Goal: Task Accomplishment & Management: Use online tool/utility

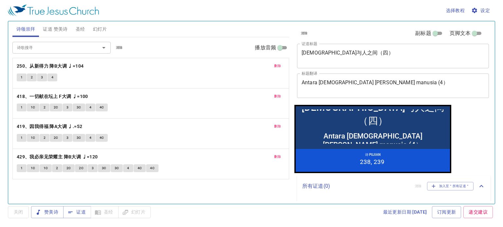
click at [350, 52] on textarea "神与人之间（四）" at bounding box center [392, 56] width 183 height 12
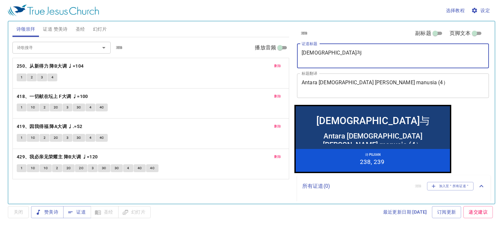
type textarea "神"
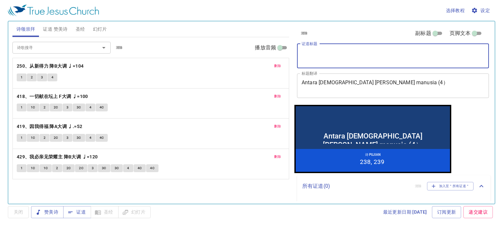
click at [384, 81] on textarea "Antara Tuhan dan manusia (4）" at bounding box center [392, 86] width 183 height 12
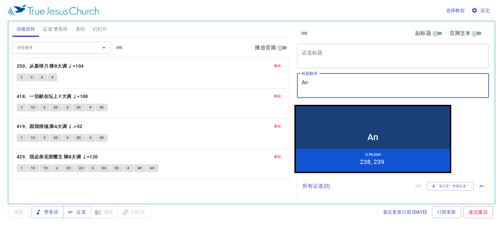
type textarea "A"
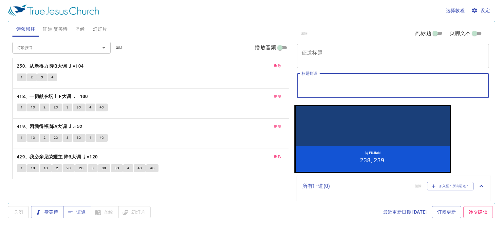
click at [305, 53] on textarea "证道标题" at bounding box center [392, 56] width 183 height 12
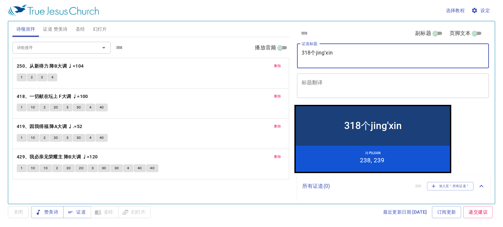
type textarea "318个精心"
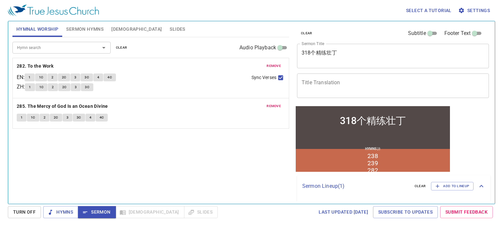
scroll to position [16, 0]
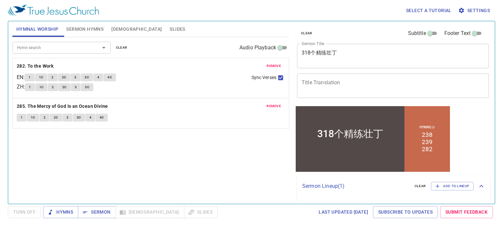
click at [52, 49] on input "Hymn search" at bounding box center [51, 48] width 75 height 8
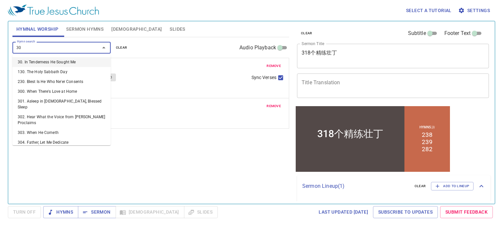
type input "307"
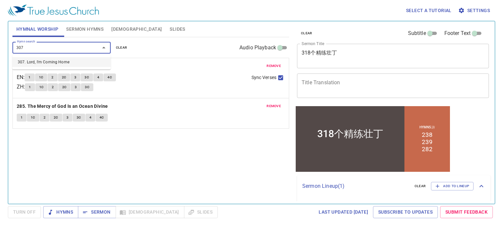
click at [59, 49] on input "307" at bounding box center [51, 48] width 75 height 8
click at [65, 66] on li "307. Lord, I'm Coming Home" at bounding box center [61, 62] width 98 height 10
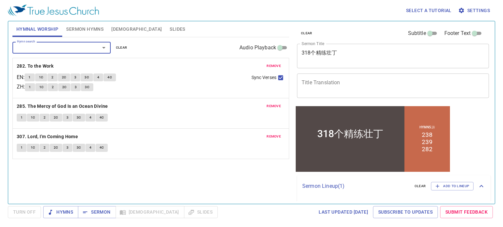
click at [44, 147] on button "2" at bounding box center [45, 148] width 10 height 8
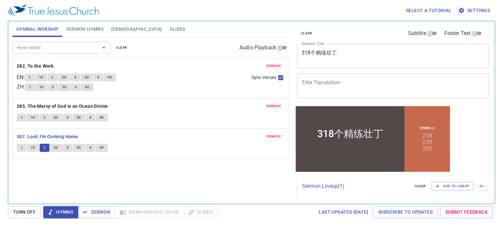
click at [356, 53] on textarea "318个精练壮丁" at bounding box center [392, 56] width 183 height 12
click at [431, 32] on input "Subtitle" at bounding box center [430, 35] width 24 height 8
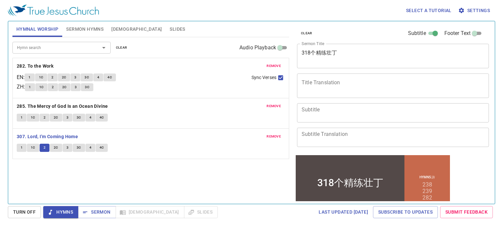
click at [385, 47] on div "318个精练壮丁 x Sermon Title" at bounding box center [393, 56] width 192 height 25
drag, startPoint x: 428, startPoint y: 32, endPoint x: 419, endPoint y: 32, distance: 9.2
click at [419, 32] on label "Subtitle" at bounding box center [423, 33] width 31 height 8
click at [423, 32] on input "Subtitle" at bounding box center [435, 35] width 24 height 8
checkbox input "false"
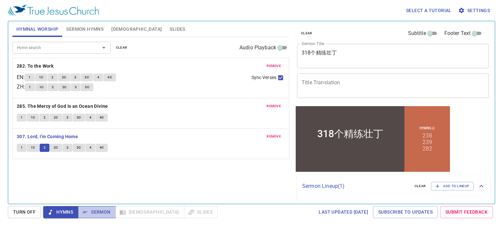
click at [102, 214] on span "Sermon" at bounding box center [96, 212] width 27 height 8
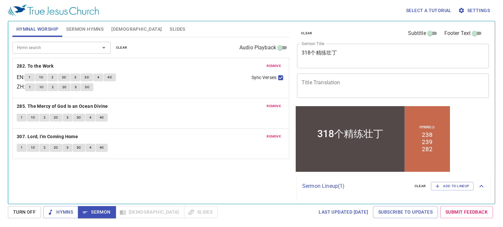
click at [365, 49] on div "318个精练壮丁 x Sermon Title" at bounding box center [393, 56] width 192 height 25
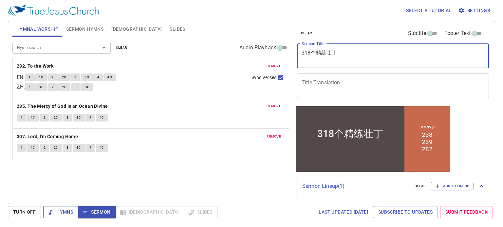
click at [59, 213] on span "Hymns" at bounding box center [60, 212] width 25 height 8
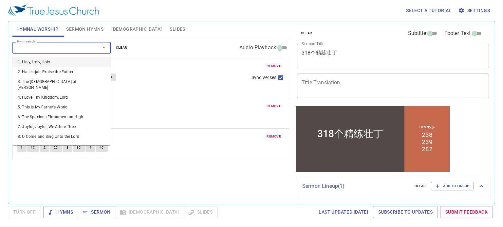
click at [27, 48] on input "Hymn search" at bounding box center [51, 48] width 75 height 8
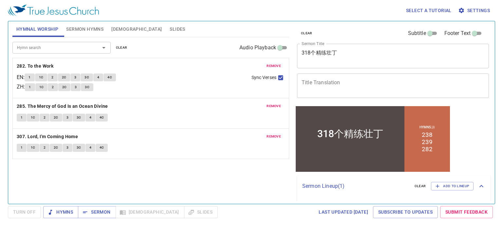
click at [337, 139] on div "318个精练壮丁" at bounding box center [350, 133] width 66 height 13
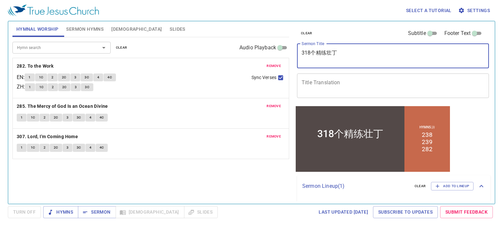
click at [347, 51] on textarea "318个精练壮丁" at bounding box center [392, 56] width 183 height 12
click at [34, 51] on input "Hymn search" at bounding box center [51, 48] width 75 height 8
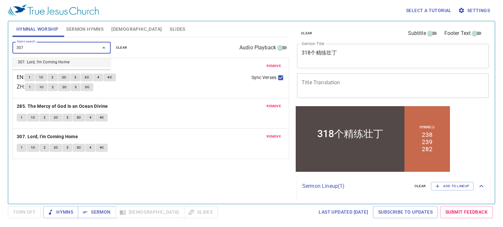
type input "307"
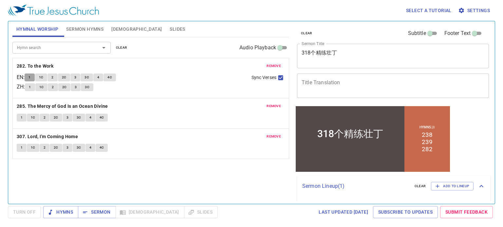
click at [34, 79] on button "1" at bounding box center [30, 78] width 10 height 8
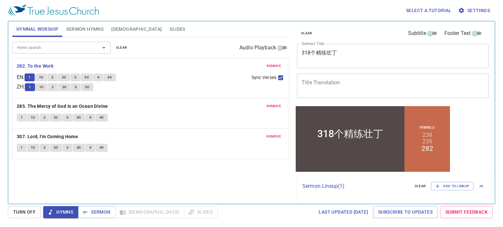
click at [385, 58] on textarea "318个精练壮丁" at bounding box center [392, 56] width 183 height 12
click at [135, 212] on div "Hymns Sermon Bible Slides" at bounding box center [130, 212] width 174 height 12
click at [109, 210] on span "Sermon" at bounding box center [96, 212] width 27 height 8
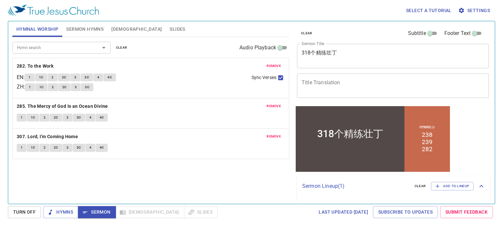
click at [89, 31] on span "Sermon Hymns" at bounding box center [84, 29] width 37 height 8
click at [277, 106] on span "remove" at bounding box center [273, 106] width 14 height 6
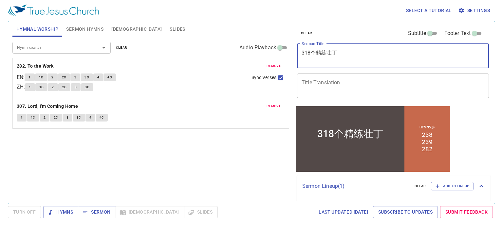
click at [356, 55] on textarea "318个精练壮丁" at bounding box center [392, 56] width 183 height 12
click at [482, 8] on span "Settings" at bounding box center [474, 11] width 30 height 8
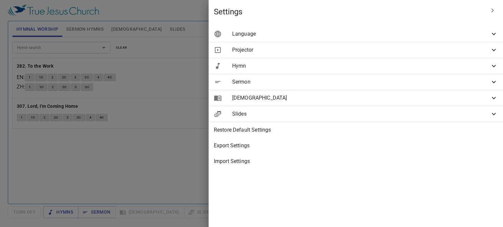
click at [470, 37] on span "Language" at bounding box center [361, 34] width 258 height 8
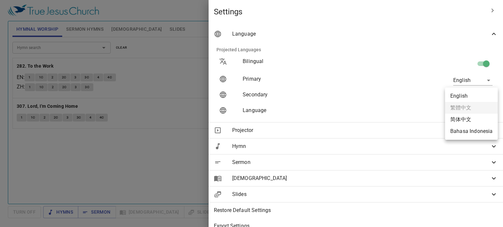
click at [468, 95] on body "Select a tutorial Settings Hymnal Worship Sermon Hymns Bible Slides Hymn search…" at bounding box center [251, 113] width 503 height 227
click at [430, 93] on div at bounding box center [251, 113] width 503 height 227
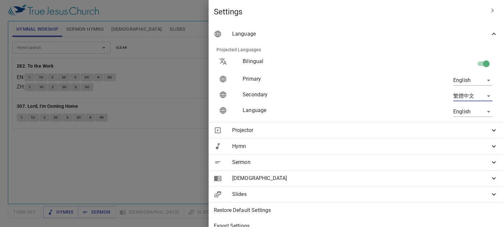
click at [394, 131] on span "Projector" at bounding box center [361, 131] width 258 height 8
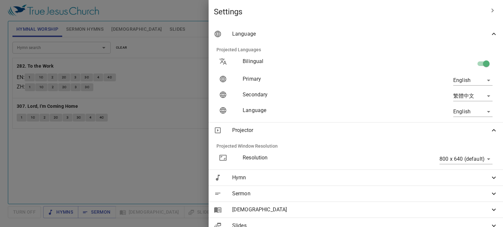
click at [450, 180] on span "Hymn" at bounding box center [361, 178] width 258 height 8
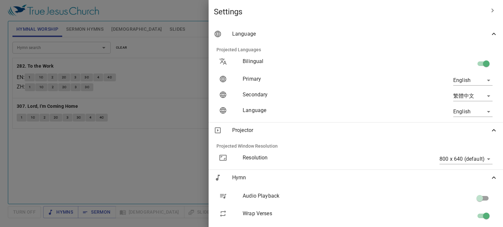
click at [218, 124] on div at bounding box center [251, 113] width 503 height 227
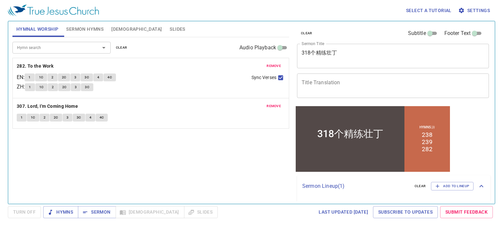
click at [285, 47] on input "Audio Playback" at bounding box center [280, 49] width 24 height 8
checkbox input "true"
select select "1"
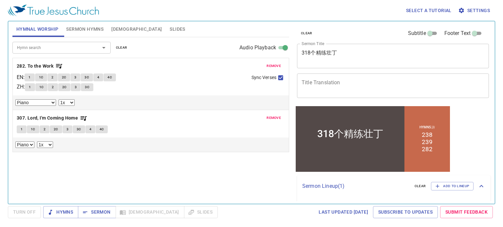
click at [279, 47] on input "Audio Playback" at bounding box center [285, 49] width 24 height 8
checkbox input "false"
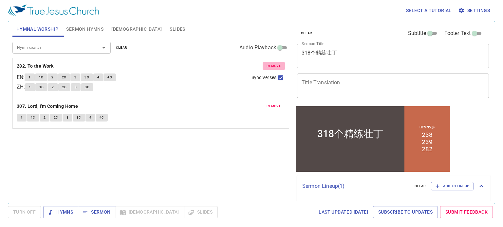
click at [273, 65] on span "remove" at bounding box center [273, 66] width 14 height 6
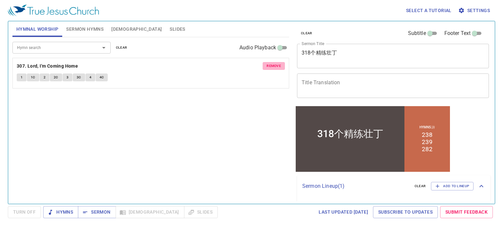
click at [273, 65] on span "remove" at bounding box center [273, 66] width 14 height 6
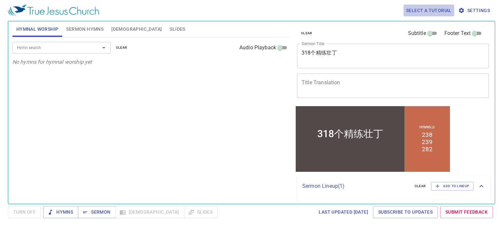
click at [431, 11] on span "Select a tutorial" at bounding box center [428, 11] width 45 height 8
click at [217, 95] on div at bounding box center [251, 113] width 503 height 227
click at [103, 45] on icon "Open" at bounding box center [104, 48] width 8 height 8
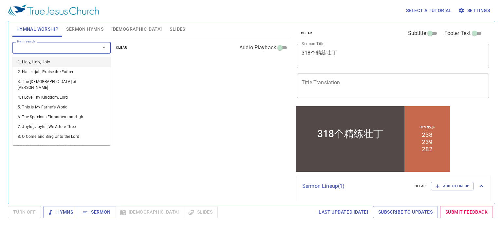
click at [189, 130] on div "Hymn search Hymn search clear Audio Playback No hymns for hymnal worship yet" at bounding box center [150, 117] width 277 height 161
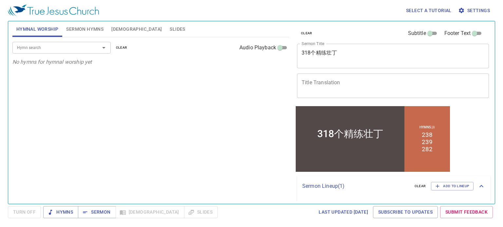
click at [36, 49] on input "Hymn search" at bounding box center [51, 48] width 75 height 8
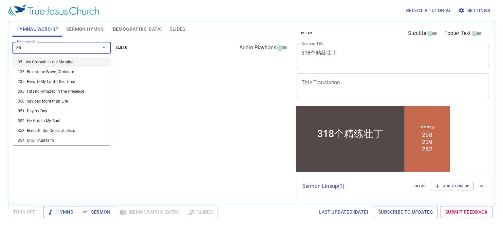
type input "359"
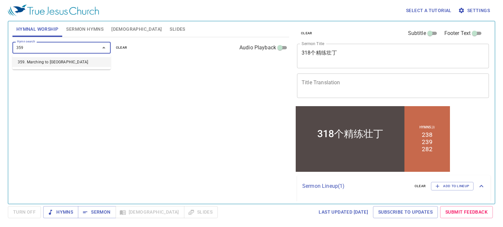
click at [67, 64] on li "359. Marching to [GEOGRAPHIC_DATA]" at bounding box center [61, 62] width 98 height 10
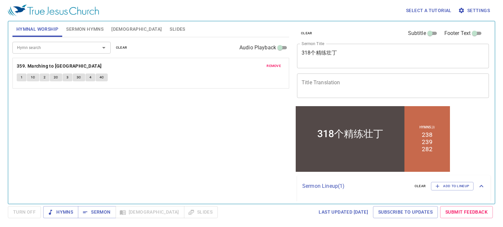
click at [432, 149] on div "Hymns 詩 238 239 282" at bounding box center [426, 139] width 45 height 66
click at [431, 144] on div "Hymns 詩 238 239 282" at bounding box center [426, 139] width 45 height 66
click at [430, 143] on div "Hymns 詩 238 239 282" at bounding box center [426, 139] width 45 height 66
click at [68, 213] on span "Hymns" at bounding box center [60, 212] width 25 height 8
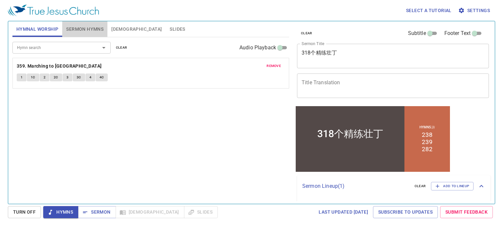
click at [86, 30] on span "Sermon Hymns" at bounding box center [84, 29] width 37 height 8
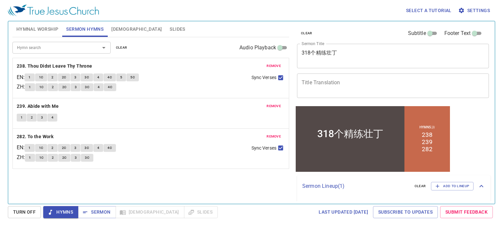
click at [273, 67] on span "remove" at bounding box center [273, 66] width 14 height 6
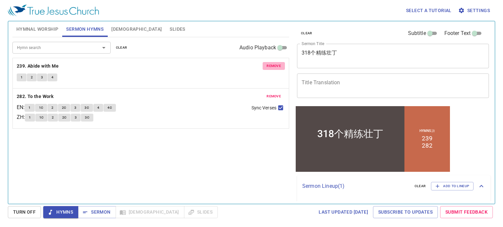
click at [273, 67] on span "remove" at bounding box center [273, 66] width 14 height 6
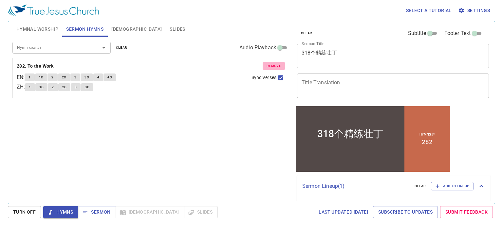
click at [273, 66] on span "remove" at bounding box center [273, 66] width 14 height 6
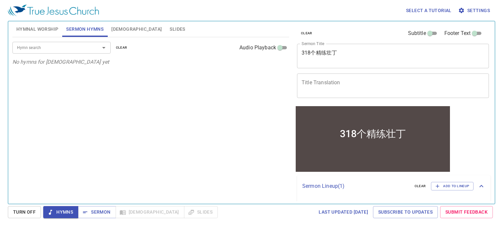
click at [20, 50] on input "Hymn search" at bounding box center [51, 48] width 75 height 8
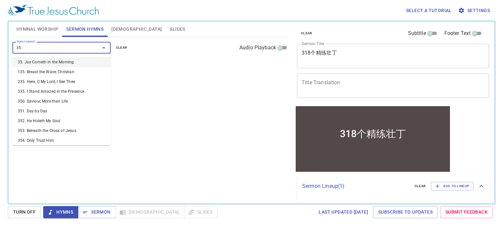
type input "358"
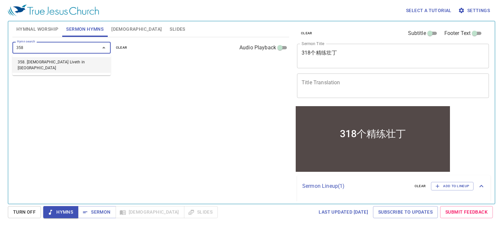
click at [54, 63] on li "358. Christ Liveth in Me" at bounding box center [61, 65] width 98 height 16
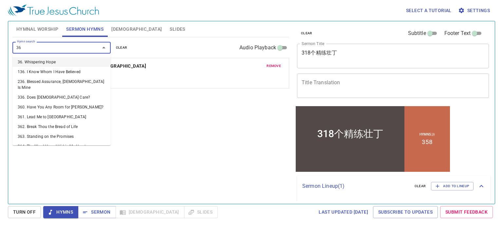
type input "363"
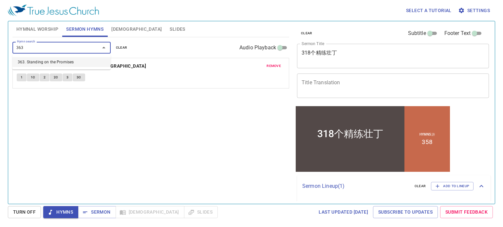
click at [54, 66] on li "363. Standing on the Promises" at bounding box center [61, 62] width 98 height 10
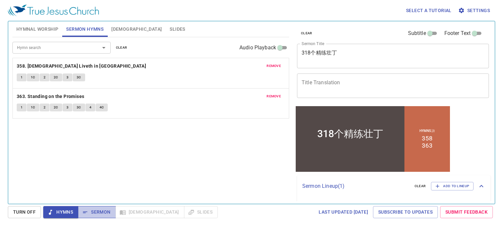
click at [98, 214] on span "Sermon" at bounding box center [96, 212] width 27 height 8
click at [71, 213] on span "Hymns" at bounding box center [60, 212] width 25 height 8
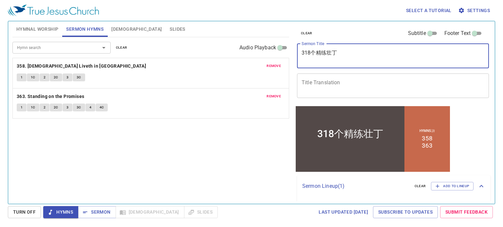
click at [354, 55] on textarea "318个精练壮丁" at bounding box center [392, 56] width 183 height 12
click at [385, 147] on div "318个精练壮丁" at bounding box center [350, 134] width 109 height 43
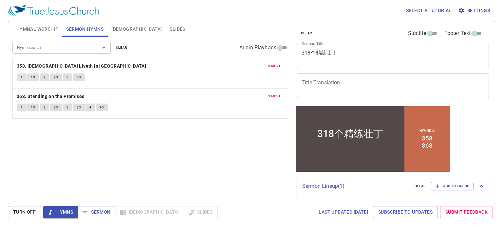
click at [385, 147] on div "318个精练壮丁" at bounding box center [350, 134] width 109 height 43
click at [130, 215] on div "Hymns Sermon Bible Slides" at bounding box center [130, 212] width 174 height 12
click at [130, 213] on div "Hymns Sermon Bible Slides" at bounding box center [130, 212] width 174 height 12
click at [32, 30] on span "Hymnal Worship" at bounding box center [37, 29] width 42 height 8
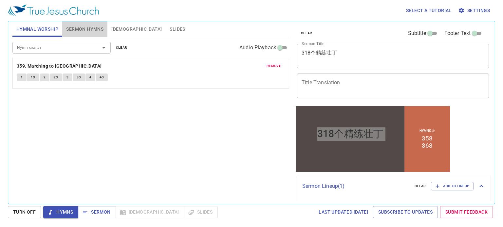
click at [81, 30] on span "Sermon Hymns" at bounding box center [84, 29] width 37 height 8
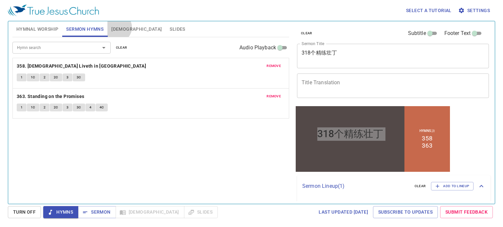
click at [116, 27] on span "Bible" at bounding box center [136, 29] width 50 height 8
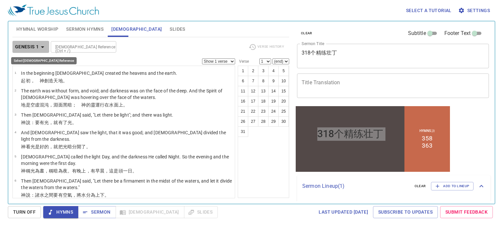
click at [45, 46] on icon "button" at bounding box center [43, 47] width 8 height 8
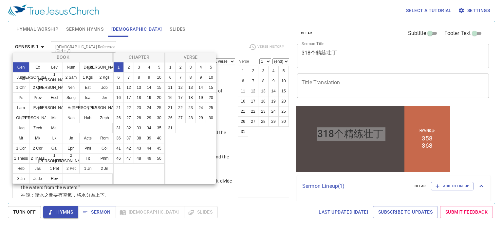
click at [43, 45] on div at bounding box center [251, 113] width 503 height 227
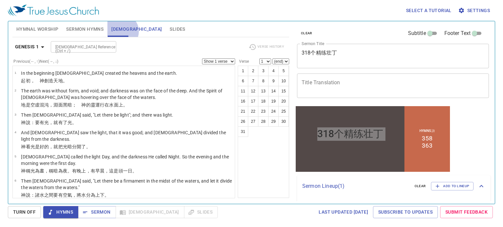
click at [121, 31] on span "Bible" at bounding box center [136, 29] width 50 height 8
click at [481, 10] on span "Settings" at bounding box center [474, 11] width 30 height 8
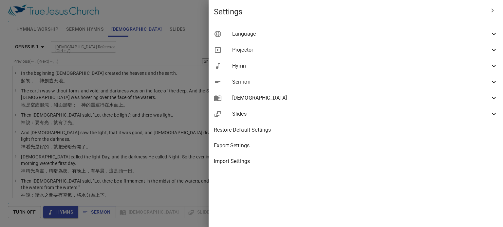
click at [397, 55] on div "Projector" at bounding box center [355, 50] width 294 height 16
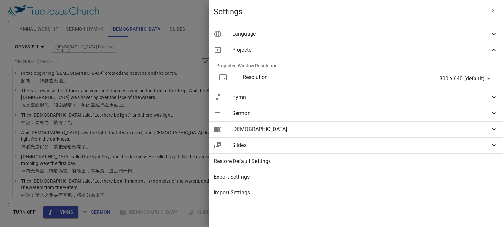
click at [392, 96] on span "Hymn" at bounding box center [361, 98] width 258 height 8
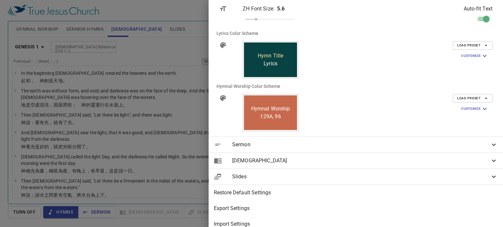
scroll to position [209, 0]
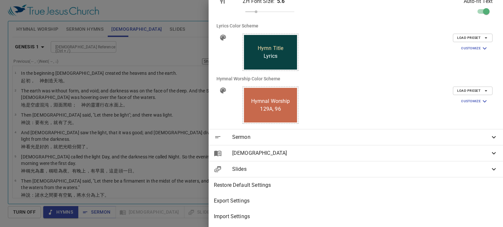
click at [490, 135] on icon at bounding box center [494, 138] width 8 height 8
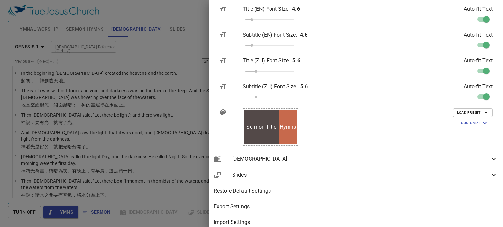
scroll to position [400, 0]
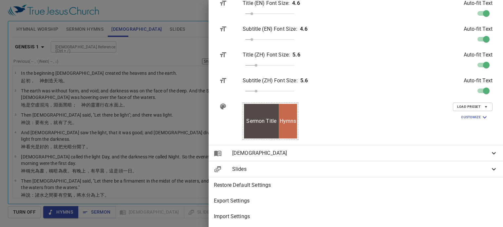
click at [492, 152] on icon at bounding box center [494, 153] width 4 height 2
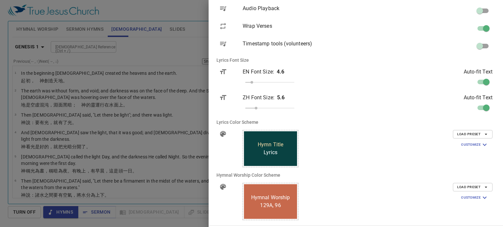
scroll to position [0, 0]
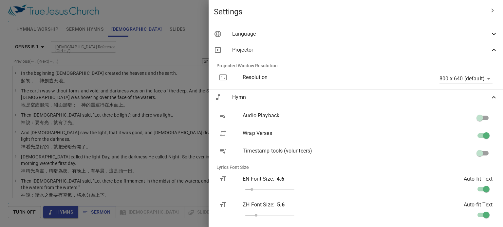
click at [462, 40] on div "Language" at bounding box center [355, 34] width 294 height 16
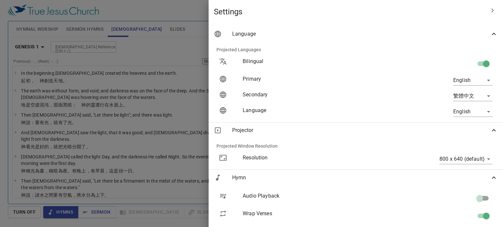
click at [484, 97] on body "Select a tutorial Settings Hymnal Worship Sermon Hymns Bible Slides Hymn search…" at bounding box center [251, 113] width 503 height 227
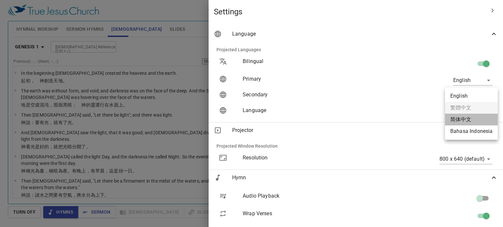
click at [469, 121] on li "简体中文" at bounding box center [471, 120] width 53 height 12
type input "zh-simple"
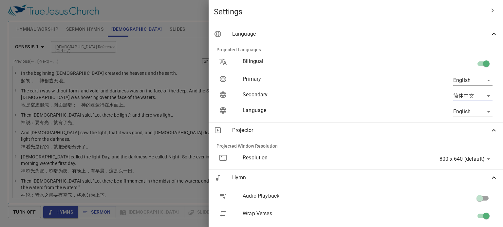
click at [488, 11] on icon "button" at bounding box center [492, 11] width 8 height 8
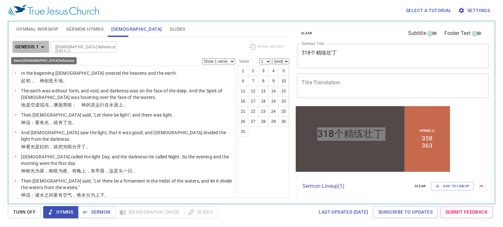
click at [43, 47] on icon "button" at bounding box center [43, 47] width 8 height 8
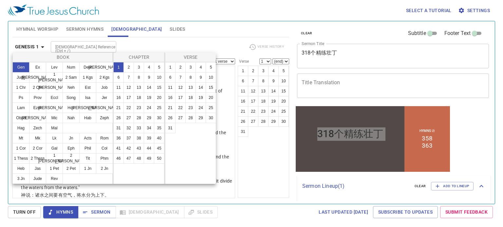
click at [43, 47] on div at bounding box center [251, 113] width 503 height 227
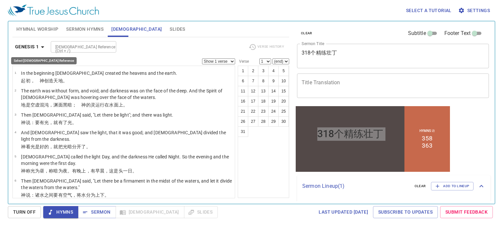
click at [43, 47] on icon "button" at bounding box center [43, 47] width 8 height 8
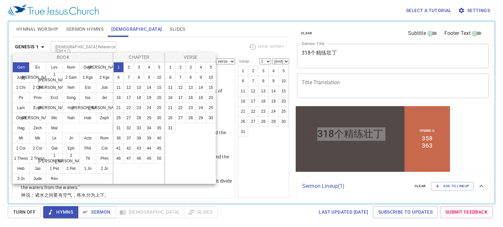
click at [249, 171] on div at bounding box center [251, 113] width 503 height 227
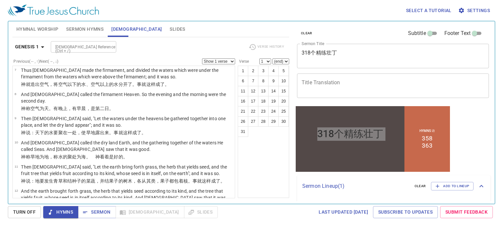
scroll to position [179, 0]
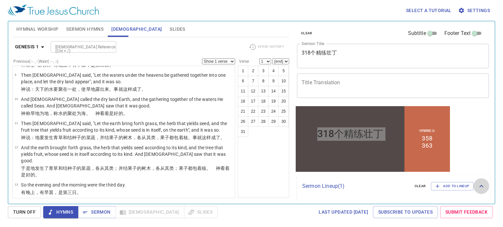
click at [477, 187] on icon at bounding box center [481, 187] width 8 height 8
click at [482, 184] on icon at bounding box center [481, 184] width 8 height 8
click at [100, 212] on span "Sermon" at bounding box center [96, 212] width 27 height 8
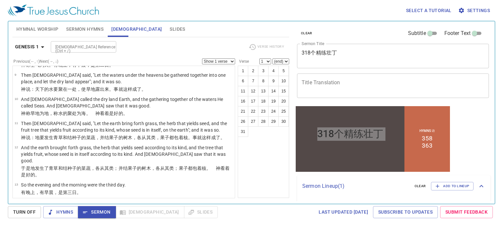
click at [135, 214] on div "Hymns Sermon Bible Slides" at bounding box center [130, 212] width 174 height 12
click at [159, 212] on div "Hymns Sermon Bible Slides" at bounding box center [130, 212] width 174 height 12
drag, startPoint x: 137, startPoint y: 214, endPoint x: 120, endPoint y: 211, distance: 17.4
click at [137, 215] on div "Hymns Sermon Bible Slides" at bounding box center [130, 212] width 174 height 12
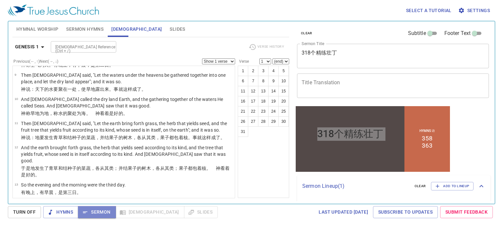
drag, startPoint x: 105, startPoint y: 210, endPoint x: 84, endPoint y: 211, distance: 20.6
click at [105, 210] on span "Sermon" at bounding box center [96, 212] width 27 height 8
click at [63, 215] on span "Hymns" at bounding box center [60, 212] width 25 height 8
click at [42, 30] on span "Hymnal Worship" at bounding box center [37, 29] width 42 height 8
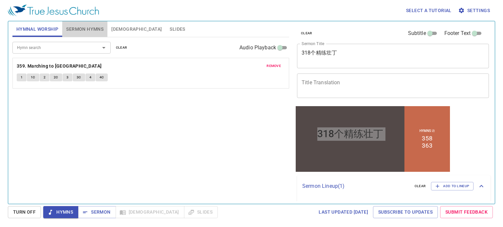
click at [86, 31] on span "Sermon Hymns" at bounding box center [84, 29] width 37 height 8
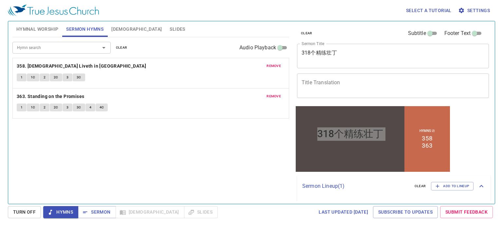
click at [120, 27] on span "Bible" at bounding box center [136, 29] width 50 height 8
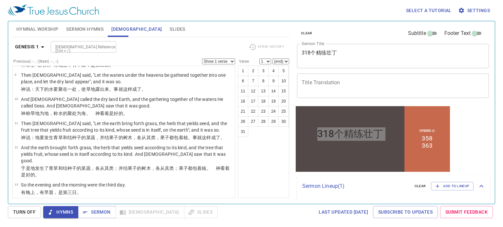
click at [170, 30] on span "Slides" at bounding box center [177, 29] width 15 height 8
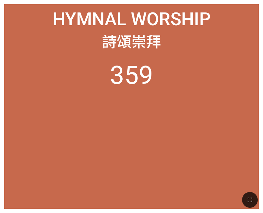
click at [150, 158] on ol "359" at bounding box center [132, 130] width 246 height 140
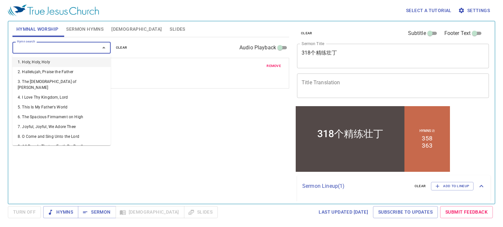
click at [46, 48] on input "Hymn search" at bounding box center [51, 48] width 75 height 8
type input "363"
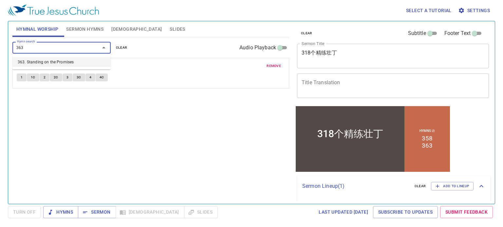
click at [86, 64] on li "363. Standing on the Promises" at bounding box center [61, 62] width 98 height 10
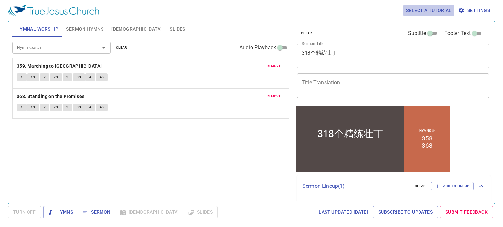
click at [434, 12] on span "Select a tutorial" at bounding box center [428, 11] width 45 height 8
click at [414, 25] on li "Basic" at bounding box center [416, 22] width 24 height 12
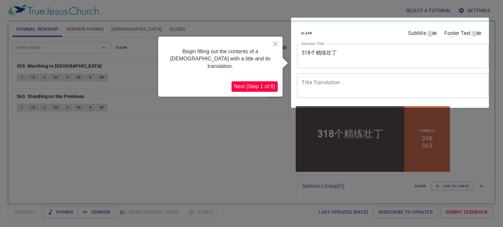
click at [275, 42] on icon "Close" at bounding box center [275, 44] width 5 height 5
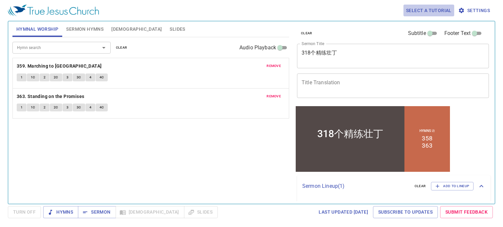
click at [419, 12] on span "Select a tutorial" at bounding box center [428, 11] width 45 height 8
click at [375, 12] on div at bounding box center [251, 113] width 503 height 227
click at [429, 34] on input "Subtitle" at bounding box center [430, 35] width 24 height 8
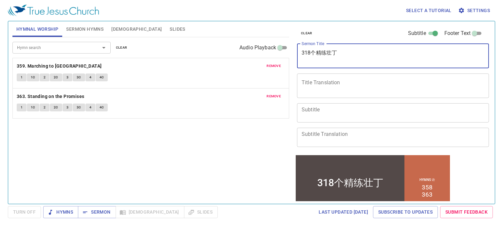
click at [360, 55] on textarea "318个精练壮丁" at bounding box center [392, 56] width 183 height 12
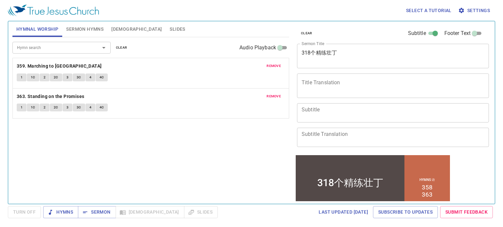
click at [370, 176] on div "318个精练壮丁" at bounding box center [350, 182] width 66 height 13
drag, startPoint x: 429, startPoint y: 33, endPoint x: 425, endPoint y: 35, distance: 4.6
click at [425, 35] on input "Subtitle" at bounding box center [435, 35] width 24 height 8
checkbox input "false"
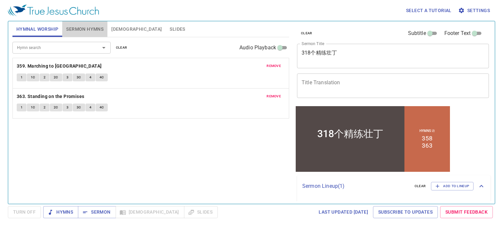
click at [86, 31] on span "Sermon Hymns" at bounding box center [84, 29] width 37 height 8
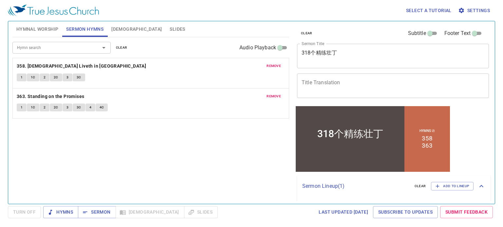
click at [131, 213] on div "Hymns Sermon Bible Slides" at bounding box center [130, 212] width 174 height 12
click at [109, 213] on span "Sermon" at bounding box center [96, 212] width 27 height 8
click at [350, 148] on div "318个精练壮丁" at bounding box center [350, 134] width 109 height 43
click at [365, 42] on div "clear Subtitle Footer Text Sermon Title 318个精练壮丁 x Sermon Title Title Translati…" at bounding box center [392, 63] width 196 height 84
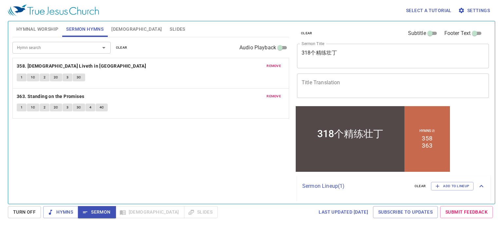
click at [361, 64] on div "318个精练壮丁 x Sermon Title" at bounding box center [393, 56] width 192 height 25
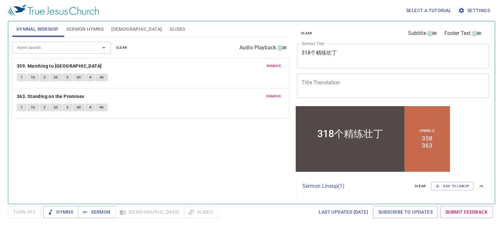
click at [351, 58] on textarea "318个精练壮丁" at bounding box center [392, 56] width 183 height 12
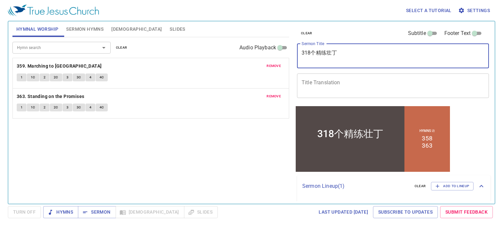
click at [352, 51] on textarea "318个精练壮丁" at bounding box center [392, 56] width 183 height 12
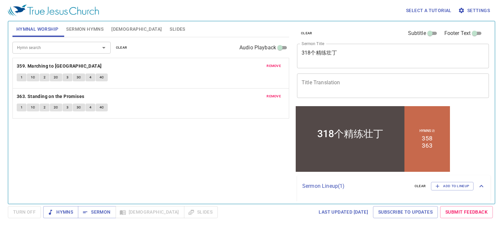
click at [382, 145] on div "318个精练壮丁" at bounding box center [350, 134] width 109 height 43
click at [479, 9] on span "Settings" at bounding box center [474, 11] width 30 height 8
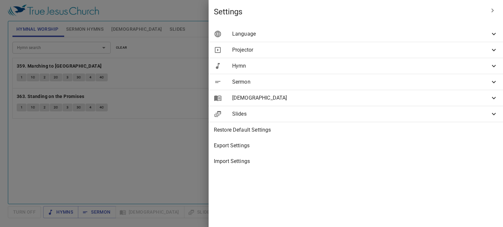
click at [408, 52] on span "Projector" at bounding box center [361, 50] width 258 height 8
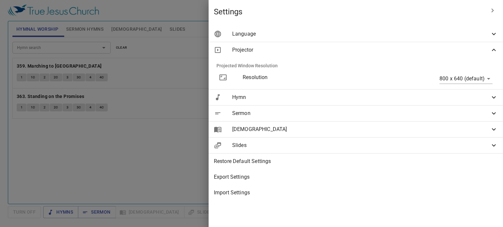
click at [355, 181] on div "Export Settings" at bounding box center [355, 178] width 294 height 16
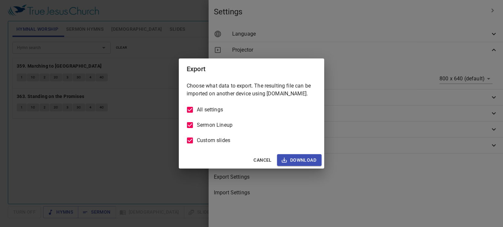
click at [256, 159] on span "Cancel" at bounding box center [262, 160] width 18 height 8
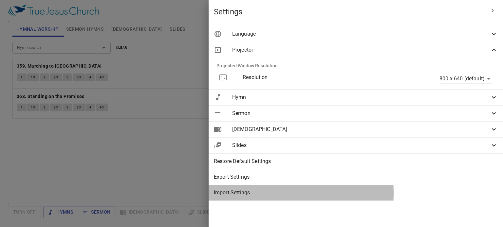
click at [349, 193] on span "Import Settings" at bounding box center [356, 193] width 284 height 8
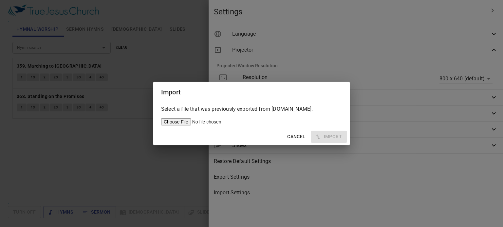
click at [291, 134] on span "Cancel" at bounding box center [296, 137] width 18 height 8
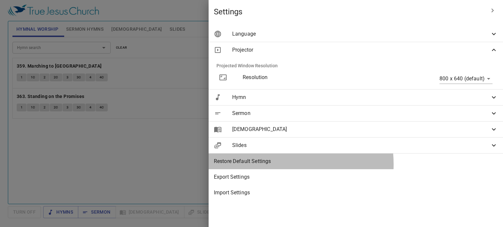
click at [376, 165] on span "Restore Default Settings" at bounding box center [356, 162] width 284 height 8
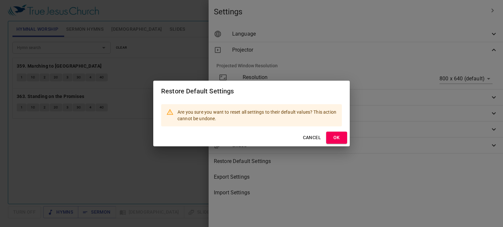
click at [314, 138] on span "Cancel" at bounding box center [312, 138] width 18 height 8
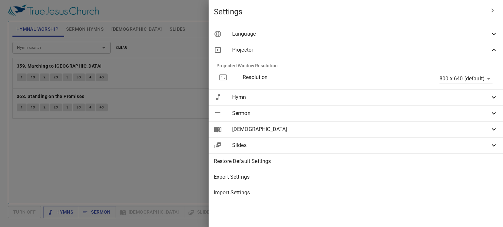
click at [493, 130] on icon at bounding box center [494, 130] width 4 height 2
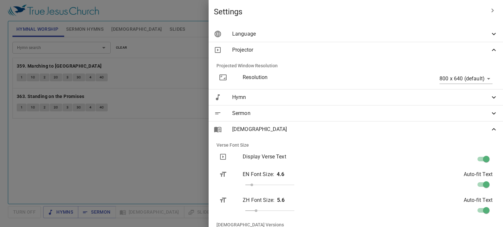
click at [403, 118] on div "Sermon" at bounding box center [355, 114] width 294 height 16
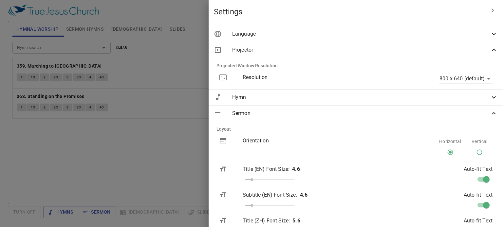
click at [416, 56] on div "Projector" at bounding box center [355, 50] width 294 height 16
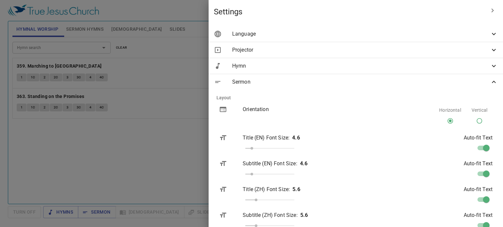
click at [242, 141] on div at bounding box center [251, 113] width 503 height 227
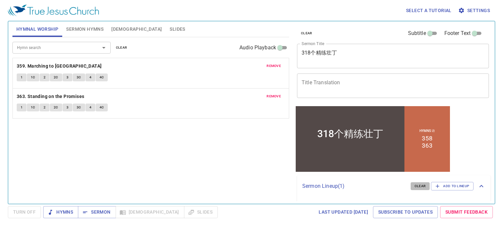
click at [416, 187] on span "clear" at bounding box center [419, 187] width 11 height 6
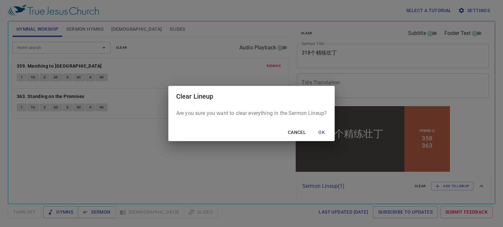
click at [296, 134] on span "Cancel" at bounding box center [297, 133] width 18 height 8
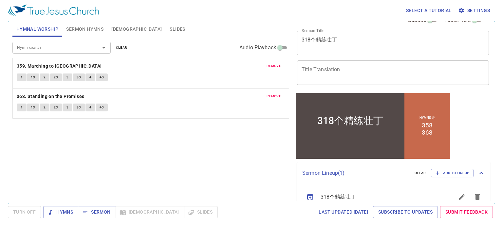
scroll to position [24, 0]
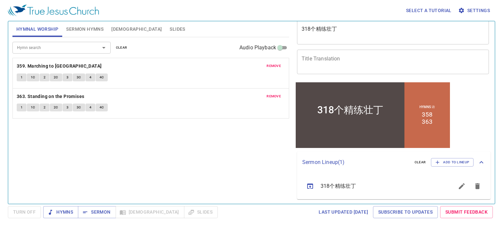
click at [286, 48] on input "Audio Playback" at bounding box center [280, 49] width 24 height 8
checkbox input "true"
select select "1"
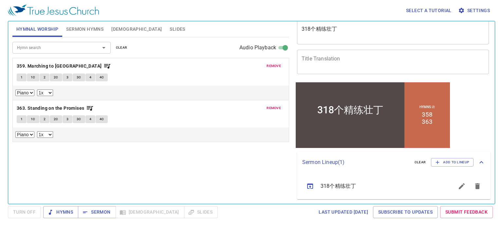
click at [281, 47] on input "Audio Playback" at bounding box center [285, 49] width 24 height 8
checkbox input "false"
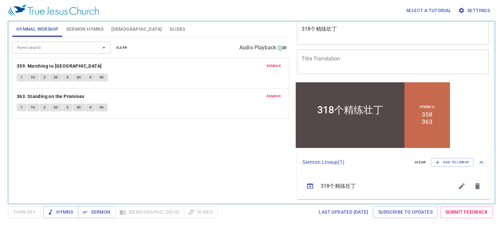
click at [89, 31] on span "Sermon Hymns" at bounding box center [84, 29] width 37 height 8
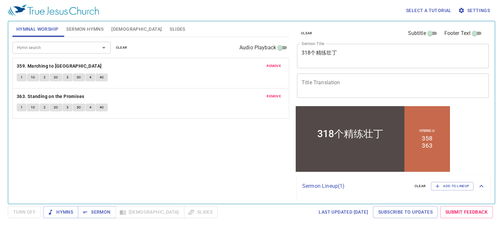
drag, startPoint x: 8, startPoint y: 0, endPoint x: 163, endPoint y: 152, distance: 217.3
click at [163, 152] on div "Hymn search Hymn search clear Audio Playback remove 359. Marching to Zion 1 1C …" at bounding box center [150, 117] width 277 height 161
click at [88, 31] on span "Sermon Hymns" at bounding box center [84, 29] width 37 height 8
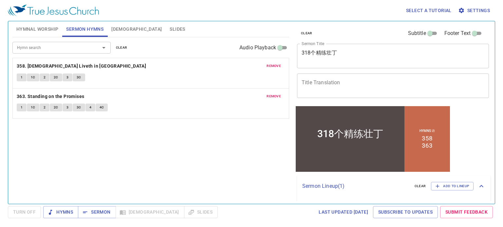
click at [116, 30] on span "[DEMOGRAPHIC_DATA]" at bounding box center [136, 29] width 50 height 8
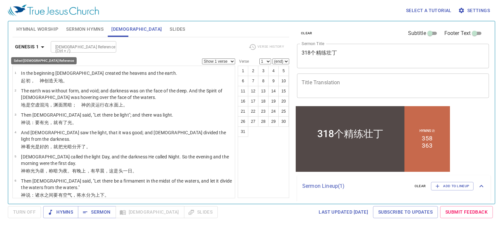
click at [43, 46] on icon "button" at bounding box center [43, 47] width 8 height 8
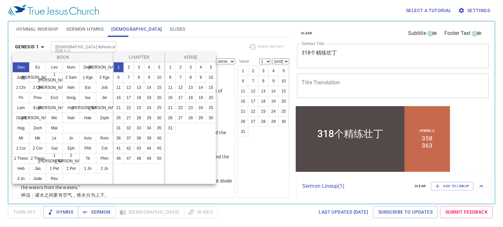
click at [43, 46] on div at bounding box center [251, 113] width 503 height 227
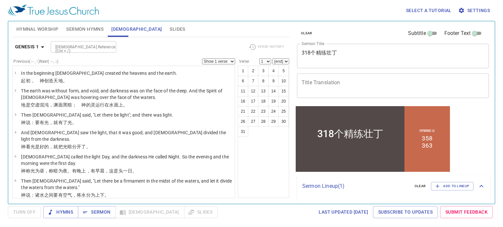
click at [106, 48] on div at bounding box center [109, 47] width 9 height 9
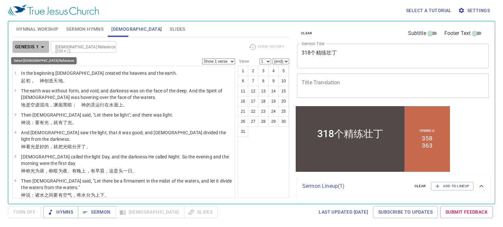
click at [45, 47] on icon "button" at bounding box center [43, 47] width 8 height 8
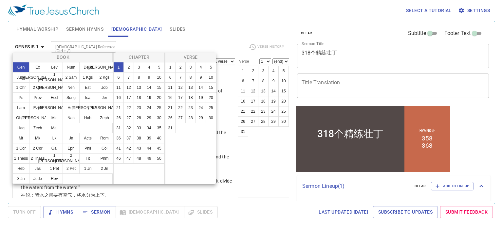
click at [43, 46] on div at bounding box center [251, 113] width 503 height 227
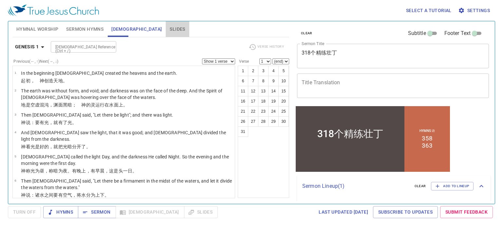
click at [170, 30] on span "Slides" at bounding box center [177, 29] width 15 height 8
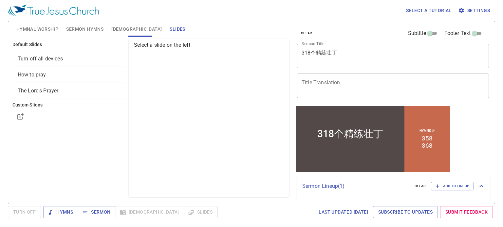
click at [120, 28] on span "[DEMOGRAPHIC_DATA]" at bounding box center [136, 29] width 50 height 8
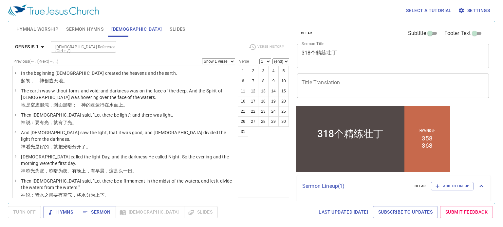
click at [475, 34] on input "Footer Text" at bounding box center [474, 35] width 24 height 8
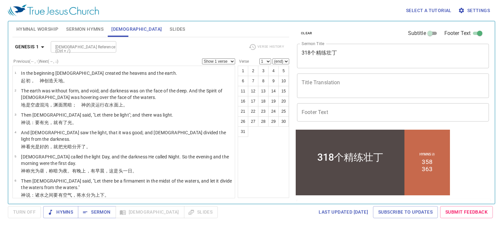
click at [470, 32] on input "Footer Text" at bounding box center [480, 35] width 24 height 8
checkbox input "false"
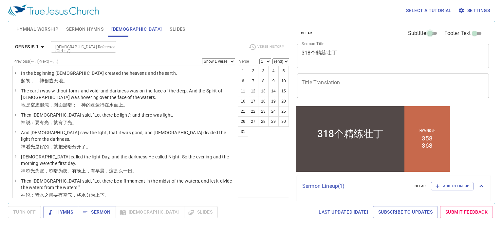
click at [429, 34] on input "Subtitle" at bounding box center [430, 35] width 24 height 8
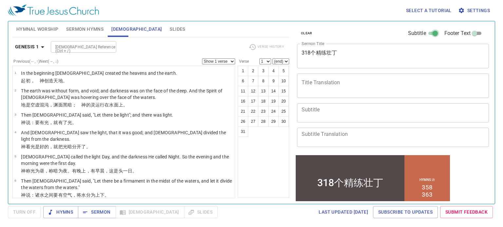
click at [424, 34] on input "Subtitle" at bounding box center [435, 35] width 24 height 8
checkbox input "false"
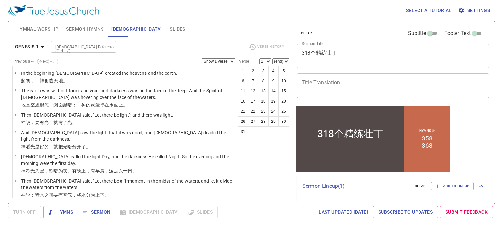
click at [47, 32] on span "Hymnal Worship" at bounding box center [37, 29] width 42 height 8
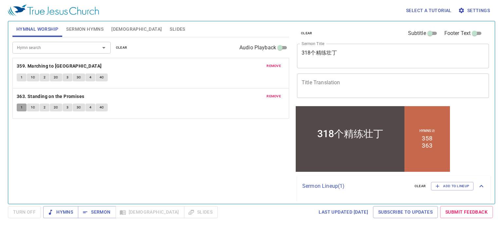
click at [23, 108] on button "1" at bounding box center [22, 108] width 10 height 8
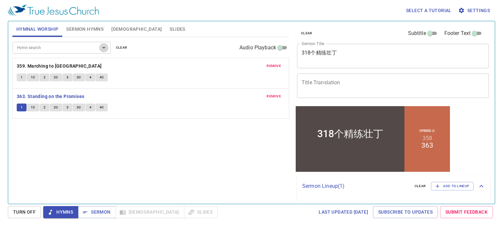
click at [104, 49] on icon "Open" at bounding box center [104, 48] width 8 height 8
click at [90, 28] on span "Sermon Hymns" at bounding box center [84, 29] width 37 height 8
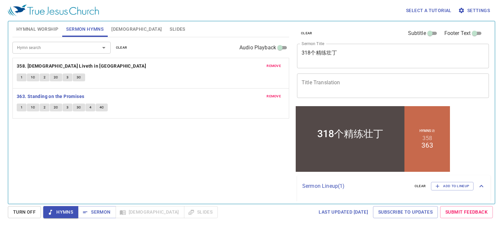
click at [116, 29] on span "Bible" at bounding box center [136, 29] width 50 height 8
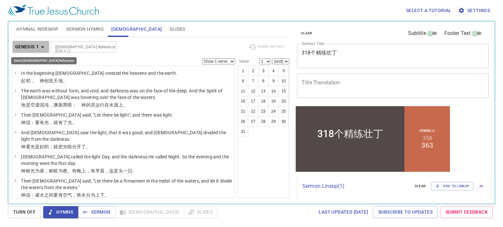
click at [43, 45] on icon "button" at bounding box center [43, 47] width 8 height 8
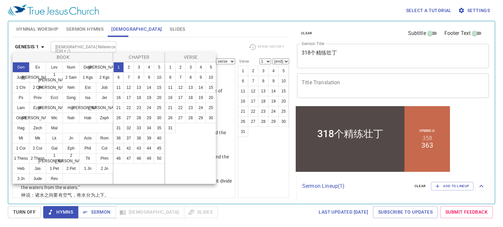
click at [117, 30] on div at bounding box center [251, 113] width 503 height 227
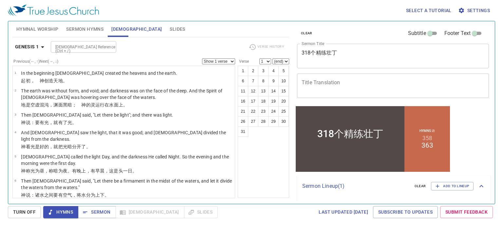
click at [384, 189] on p "Sermon Lineup ( 1 )" at bounding box center [355, 187] width 107 height 8
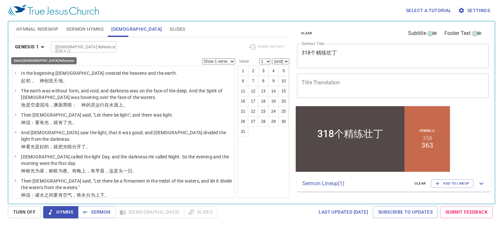
click at [42, 46] on icon "button" at bounding box center [43, 47] width 8 height 8
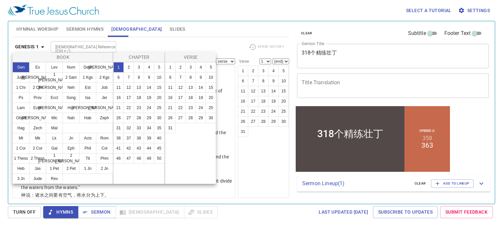
click at [260, 159] on div at bounding box center [251, 113] width 503 height 227
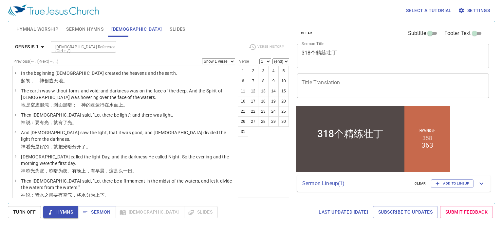
drag, startPoint x: 258, startPoint y: 152, endPoint x: 270, endPoint y: 159, distance: 13.8
click at [270, 159] on div "1 2 3 4 5 6 7 8 9 10 11 12 13 14 15 16 17 18 19 20 21 22 23 24 25 26 27 28 29 3…" at bounding box center [263, 132] width 51 height 133
click at [337, 154] on div "318个精练壮丁" at bounding box center [350, 134] width 109 height 43
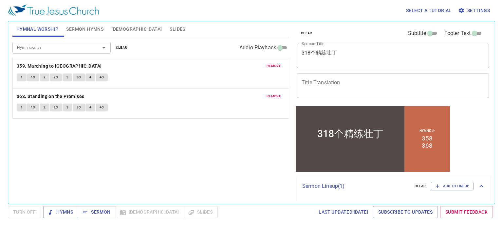
drag, startPoint x: 264, startPoint y: 146, endPoint x: 285, endPoint y: 127, distance: 28.2
click at [270, 144] on div "Hymn search Hymn search clear Audio Playback remove 359. Marching to Zion 1 1C …" at bounding box center [150, 117] width 277 height 161
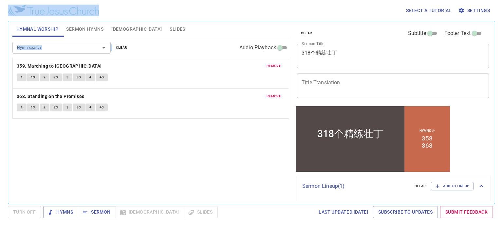
drag, startPoint x: 128, startPoint y: 15, endPoint x: 142, endPoint y: 49, distance: 36.7
click at [143, 52] on div "Select a tutorial Settings Hymnal Worship Sermon Hymns [DEMOGRAPHIC_DATA] Slide…" at bounding box center [251, 113] width 503 height 227
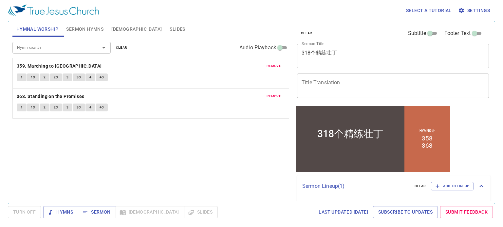
drag, startPoint x: 161, startPoint y: 178, endPoint x: 165, endPoint y: 168, distance: 10.3
click at [161, 176] on div "Hymn search Hymn search clear Audio Playback remove 359. Marching to Zion 1 1C …" at bounding box center [150, 117] width 277 height 161
click at [64, 212] on span "Hymns" at bounding box center [60, 212] width 25 height 8
click at [89, 137] on div "Hymn search Hymn search clear Audio Playback remove 359. Marching to Zion 1 1C …" at bounding box center [150, 117] width 277 height 161
click at [263, 163] on div "Hymn search Hymn search clear Audio Playback remove 359. Marching to Zion 1 1C …" at bounding box center [150, 117] width 277 height 161
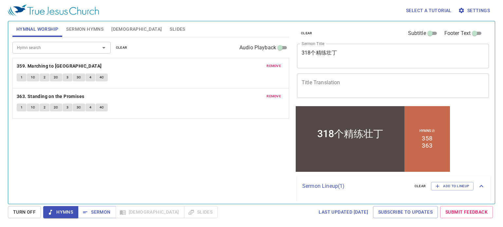
drag, startPoint x: 173, startPoint y: 149, endPoint x: 186, endPoint y: 140, distance: 15.6
click at [173, 150] on div "Hymn search Hymn search clear Audio Playback remove 359. Marching to Zion 1 1C …" at bounding box center [150, 117] width 277 height 161
drag, startPoint x: 358, startPoint y: 146, endPoint x: 357, endPoint y: 142, distance: 3.4
click at [358, 144] on div "318个精练壮丁" at bounding box center [350, 134] width 109 height 43
click at [358, 143] on div "318个精练壮丁" at bounding box center [350, 134] width 109 height 43
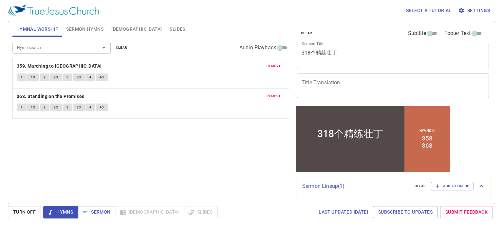
drag, startPoint x: 187, startPoint y: 166, endPoint x: 187, endPoint y: 161, distance: 5.0
click at [188, 166] on div "Hymn search Hymn search clear Audio Playback remove 359. Marching to Zion 1 1C …" at bounding box center [150, 117] width 277 height 161
drag, startPoint x: 216, startPoint y: 158, endPoint x: 246, endPoint y: 145, distance: 32.8
click at [220, 157] on div "Hymn search Hymn search clear Audio Playback remove 359. Marching to Zion 1 1C …" at bounding box center [150, 117] width 277 height 161
click at [480, 8] on span "Settings" at bounding box center [474, 11] width 30 height 8
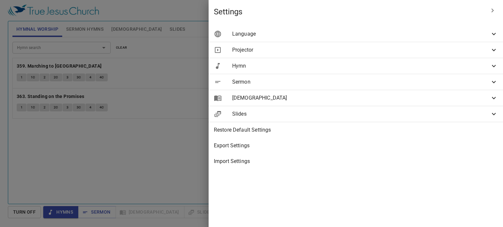
click at [437, 48] on span "Projector" at bounding box center [361, 50] width 258 height 8
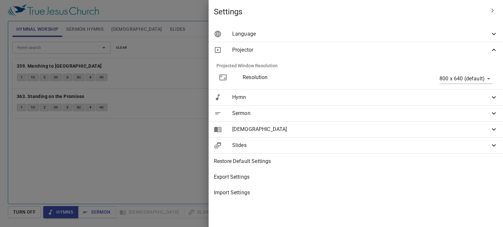
click at [188, 160] on div at bounding box center [251, 113] width 503 height 227
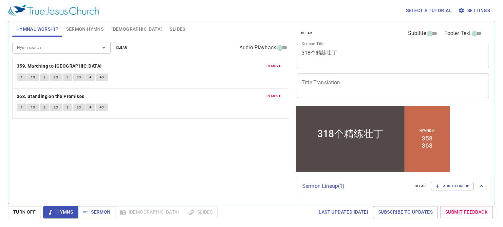
click at [384, 142] on div "318个精练壮丁" at bounding box center [350, 134] width 109 height 43
drag, startPoint x: 272, startPoint y: 164, endPoint x: 274, endPoint y: 158, distance: 6.3
click at [272, 164] on div "Hymn search Hymn search clear Audio Playback remove 359. Marching to Zion 1 1C …" at bounding box center [150, 117] width 277 height 161
click at [105, 47] on icon "Open" at bounding box center [104, 48] width 8 height 8
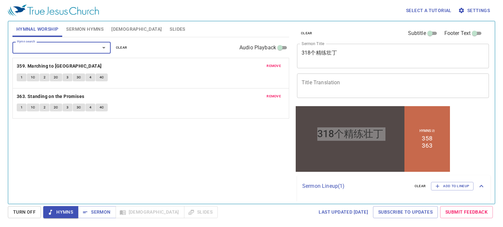
click at [80, 47] on input "Hymn search" at bounding box center [51, 48] width 75 height 8
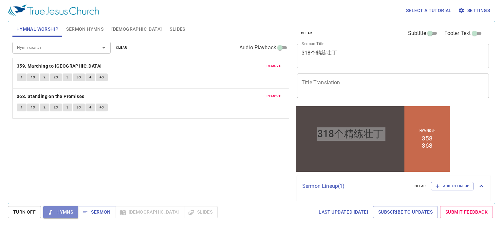
click at [64, 213] on span "Hymns" at bounding box center [60, 212] width 25 height 8
click at [474, 8] on span "Settings" at bounding box center [474, 11] width 30 height 8
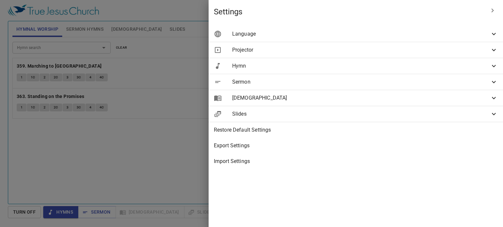
click at [412, 36] on span "Language" at bounding box center [361, 34] width 258 height 8
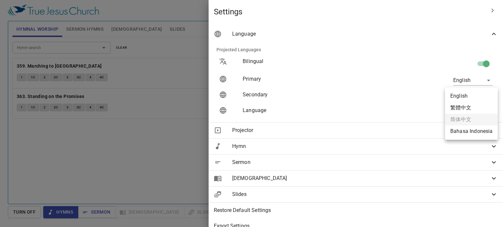
click at [470, 96] on body "Select a tutorial Settings Hymnal Worship Sermon Hymns Bible Slides Hymn search…" at bounding box center [251, 113] width 503 height 227
click at [472, 106] on li "繁體中文" at bounding box center [471, 108] width 53 height 12
type input "zh"
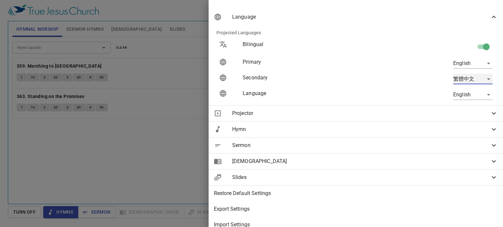
scroll to position [30, 0]
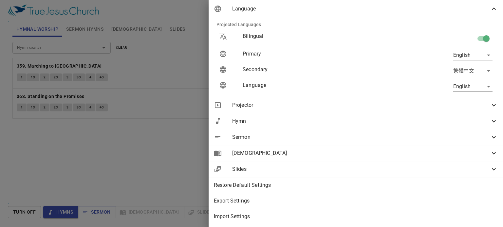
click at [232, 172] on div at bounding box center [251, 113] width 503 height 227
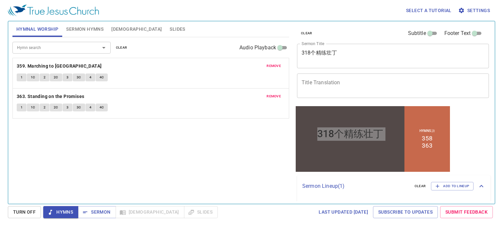
click at [125, 28] on button "Bible" at bounding box center [136, 29] width 58 height 16
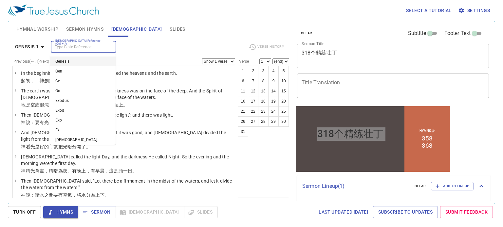
click at [85, 48] on input "Bible Reference (Ctrl + /)" at bounding box center [78, 47] width 51 height 8
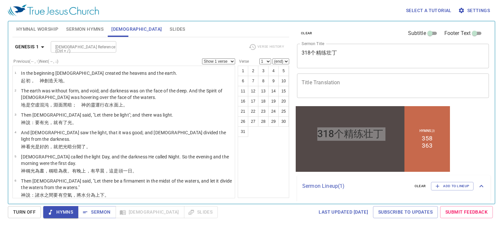
click at [162, 51] on div "Bible Reference (Ctrl + /) Bible Reference (Ctrl + /)" at bounding box center [147, 46] width 192 height 11
click at [358, 135] on div "318个精练壮丁" at bounding box center [350, 133] width 66 height 13
click at [161, 50] on div "Bible Reference (Ctrl + /) Bible Reference (Ctrl + /)" at bounding box center [147, 46] width 192 height 11
click at [179, 11] on div "Select a tutorial Settings" at bounding box center [250, 10] width 484 height 21
